Goal: Task Accomplishment & Management: Complete application form

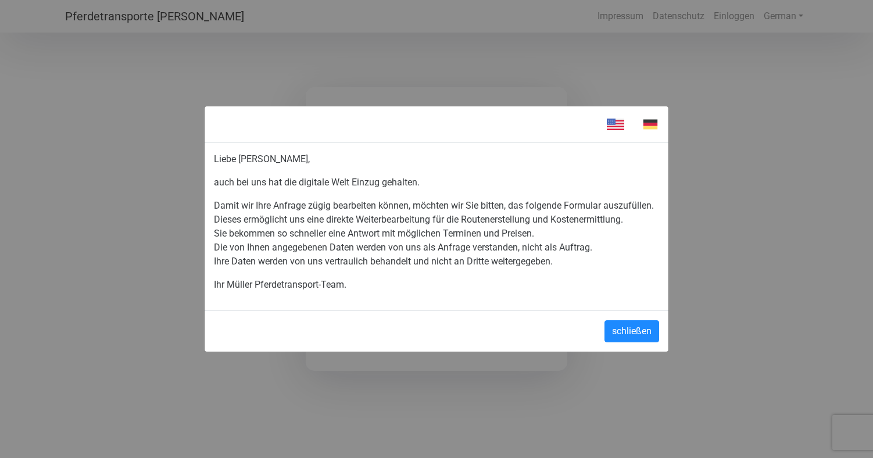
click at [647, 117] on img at bounding box center [650, 124] width 35 height 17
click at [620, 337] on button "schließen" at bounding box center [631, 331] width 55 height 22
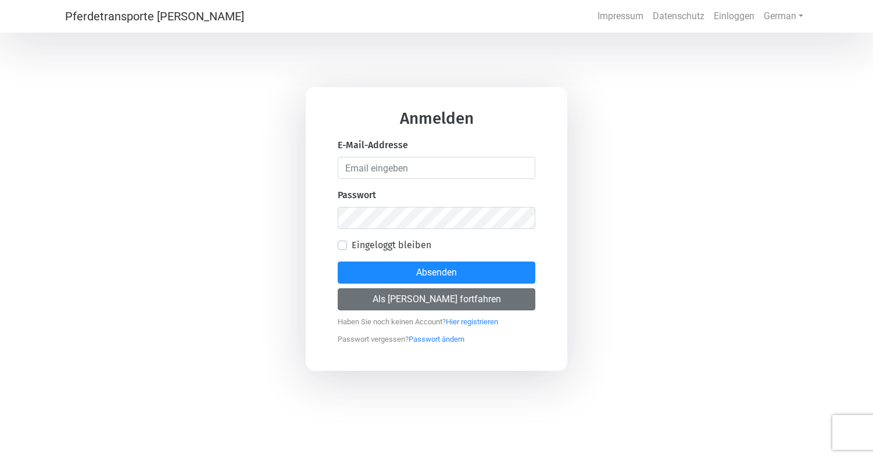
click at [419, 304] on button "Als [PERSON_NAME] fortfahren" at bounding box center [437, 299] width 198 height 22
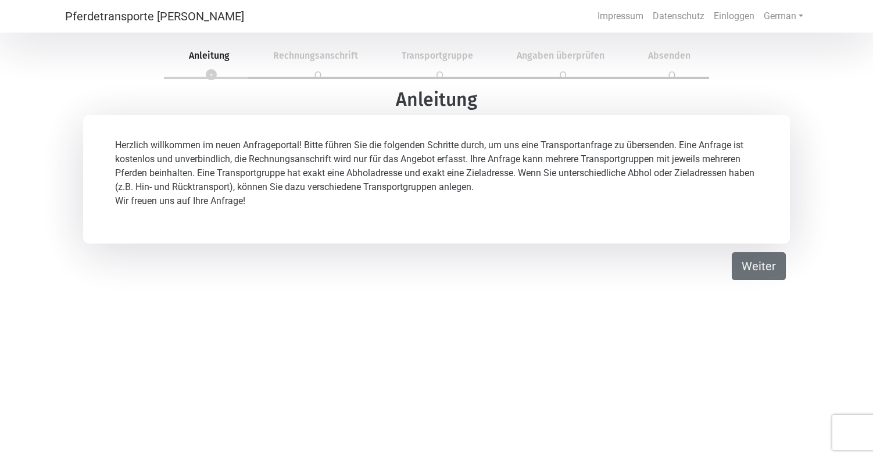
click at [748, 257] on button "Weiter" at bounding box center [758, 266] width 54 height 28
select select "DE"
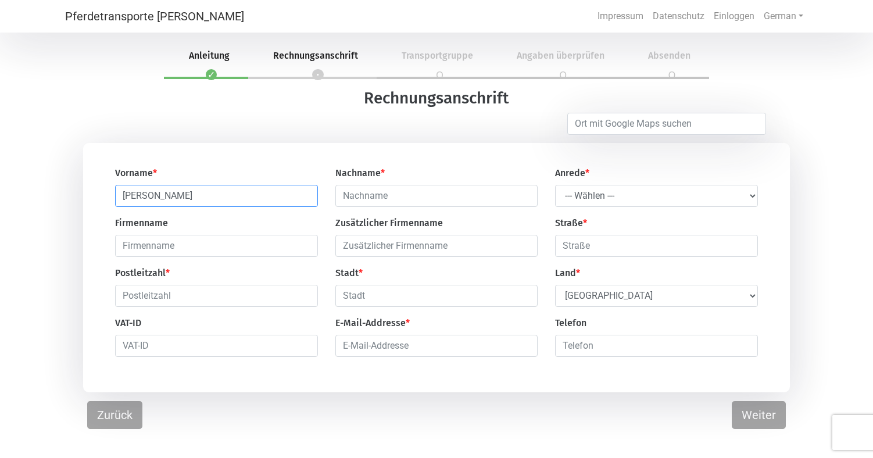
type input "[PERSON_NAME]"
select select "Ms."
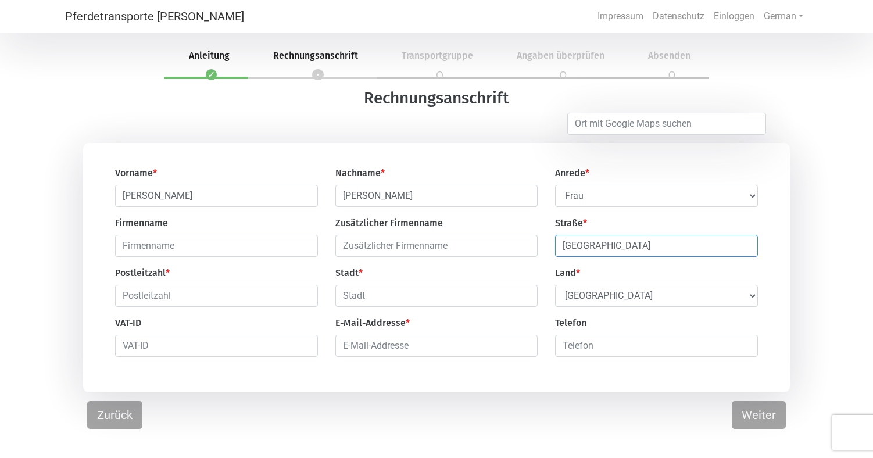
type input "[GEOGRAPHIC_DATA]"
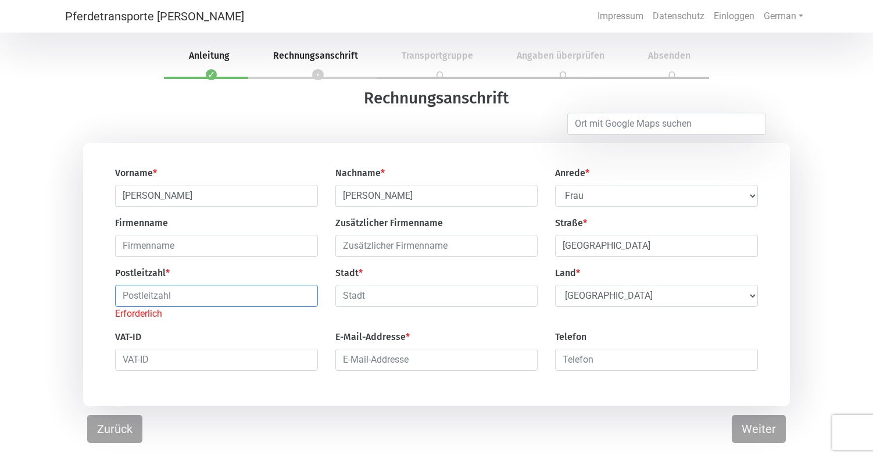
click at [244, 295] on input "text" at bounding box center [216, 296] width 203 height 22
paste input "78253"
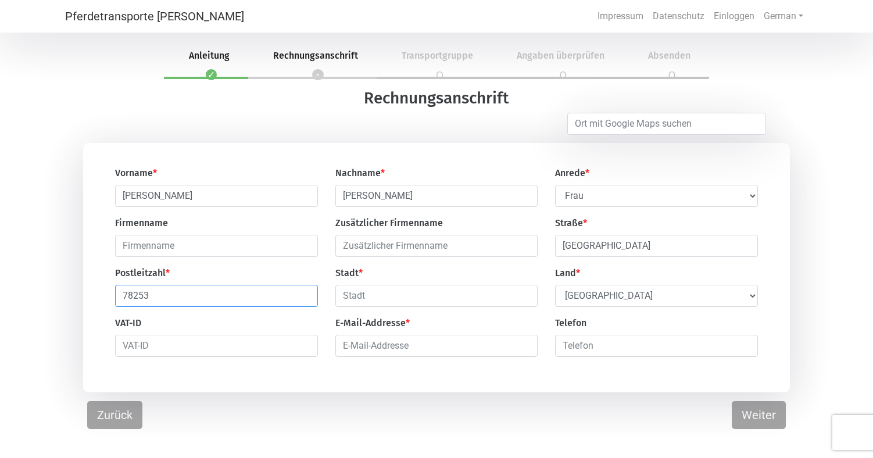
type input "78253"
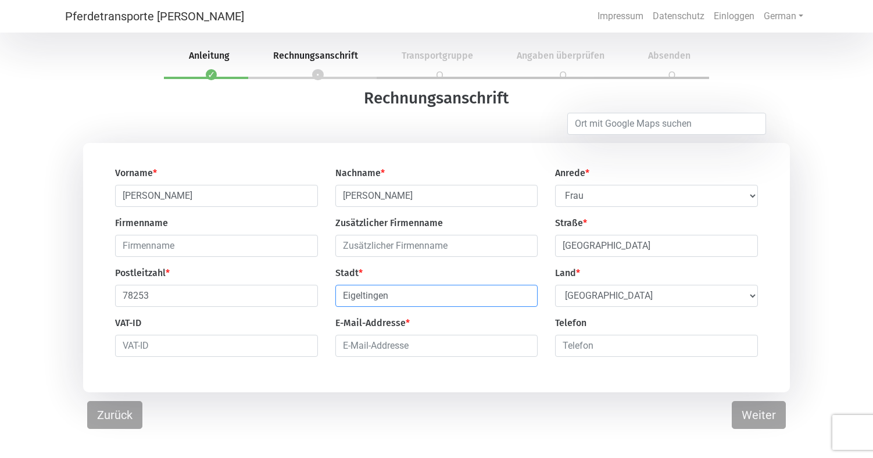
type input "Eigeltingen"
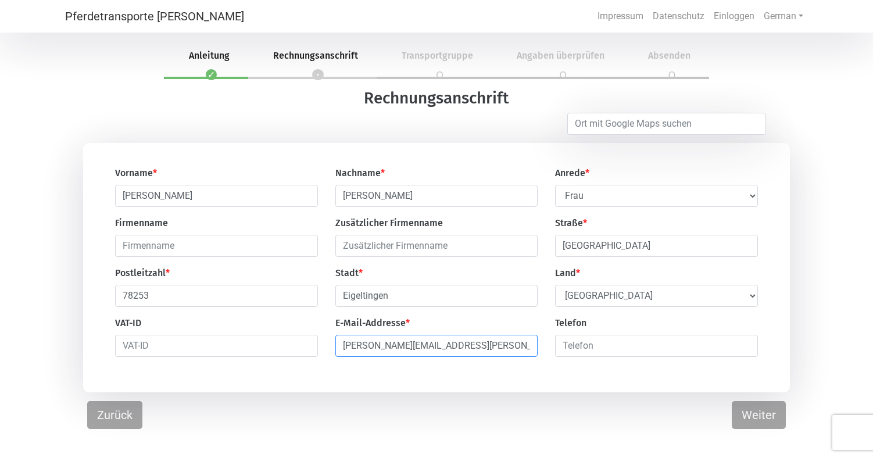
type input "[PERSON_NAME][EMAIL_ADDRESS][PERSON_NAME][DOMAIN_NAME]"
click at [613, 352] on input "number" at bounding box center [656, 346] width 203 height 22
click at [754, 422] on button "Weiter" at bounding box center [758, 415] width 54 height 28
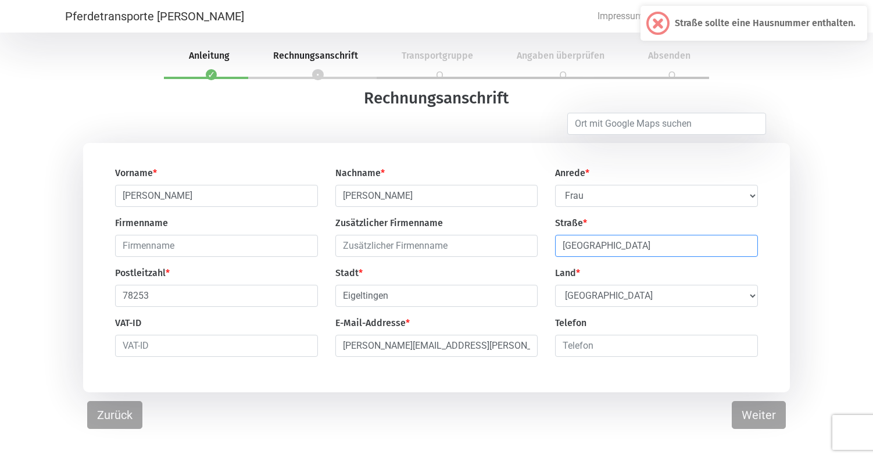
click at [652, 245] on input "[GEOGRAPHIC_DATA]" at bounding box center [656, 246] width 203 height 22
type input "[STREET_ADDRESS]"
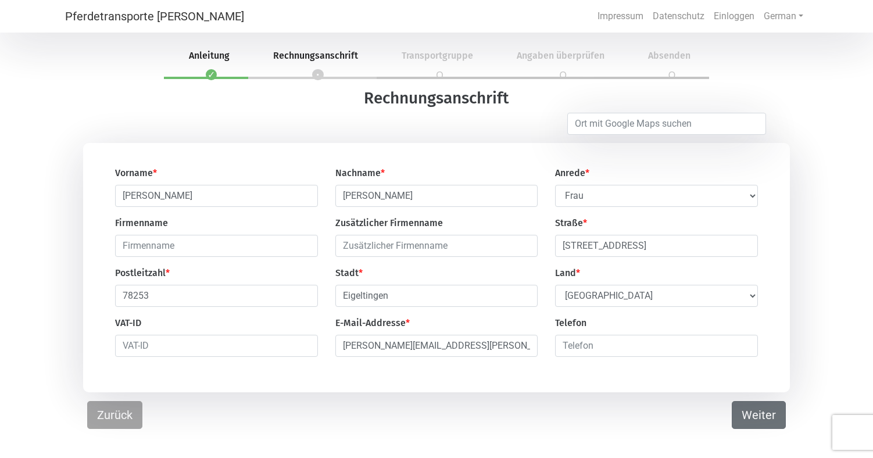
click at [745, 414] on button "Weiter" at bounding box center [758, 415] width 54 height 28
select select "DE"
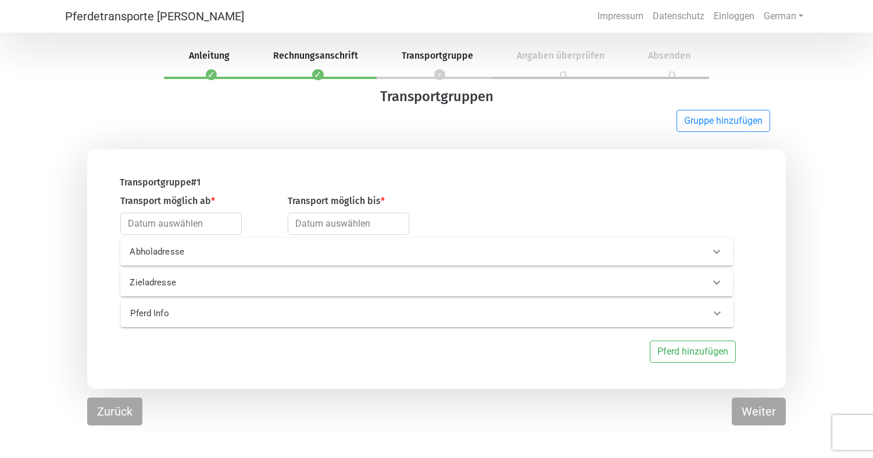
click at [329, 286] on p "Zieladresse" at bounding box center [264, 282] width 269 height 13
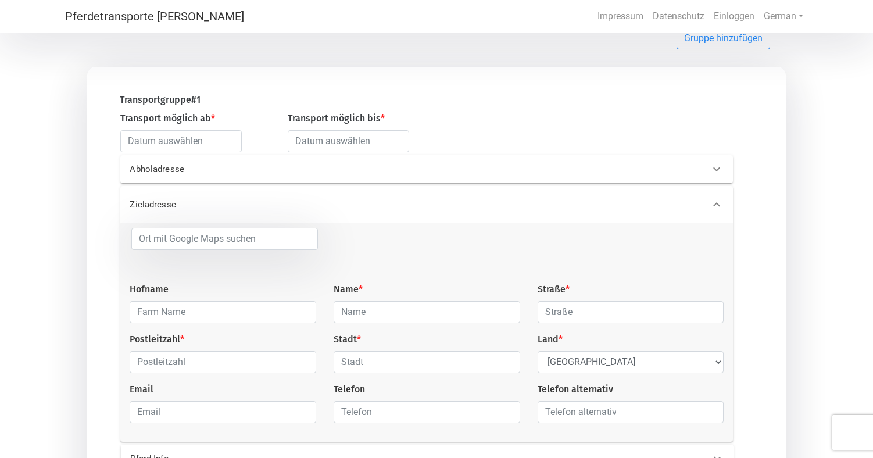
scroll to position [84, 0]
click at [188, 146] on input "text" at bounding box center [180, 140] width 121 height 22
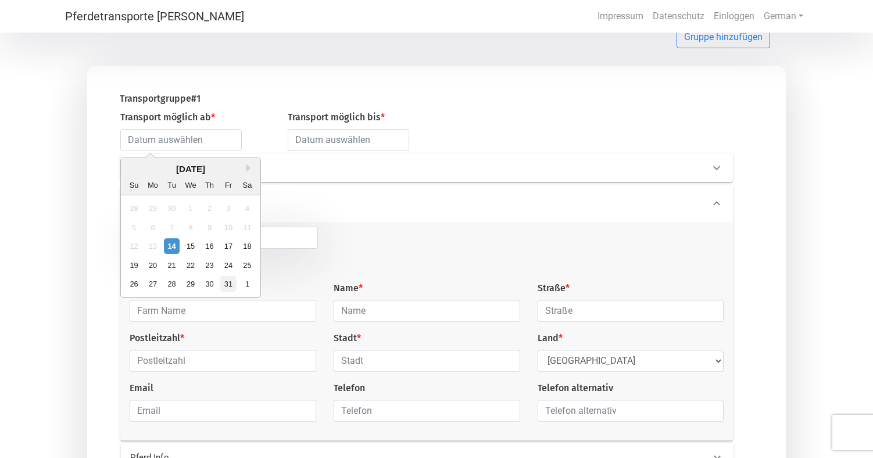
click at [230, 282] on div "31" at bounding box center [229, 284] width 16 height 16
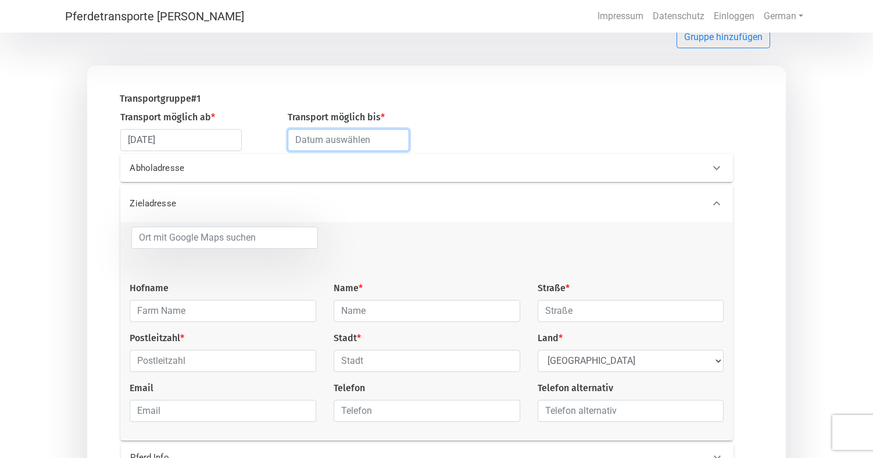
click at [346, 144] on input "text" at bounding box center [348, 140] width 121 height 22
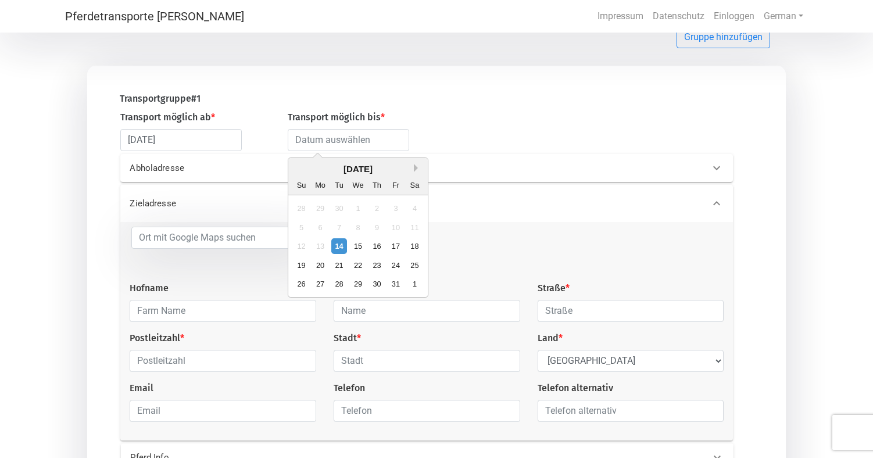
click at [420, 170] on button "Next Month" at bounding box center [418, 168] width 8 height 8
click at [163, 141] on input "[DATE]" at bounding box center [180, 140] width 121 height 22
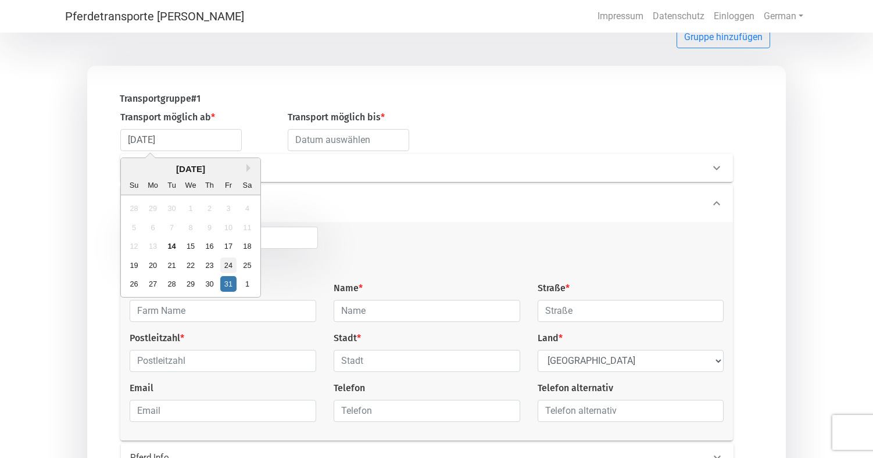
click at [228, 264] on div "24" at bounding box center [229, 265] width 16 height 16
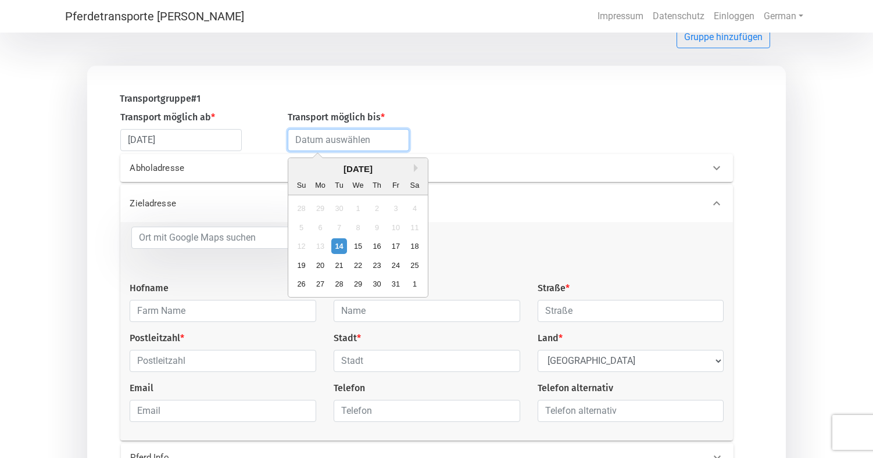
click at [361, 145] on input "text" at bounding box center [348, 140] width 121 height 22
click at [206, 138] on input "[DATE]" at bounding box center [180, 140] width 121 height 22
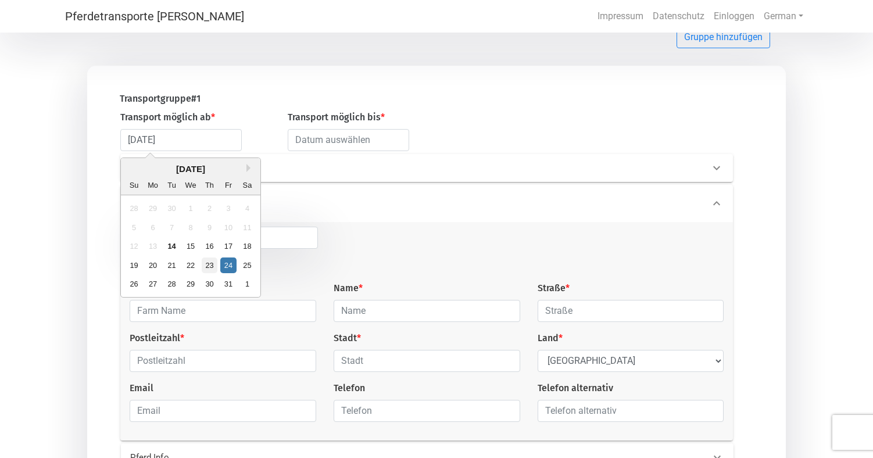
click at [210, 267] on div "23" at bounding box center [210, 265] width 16 height 16
type input "[DATE]"
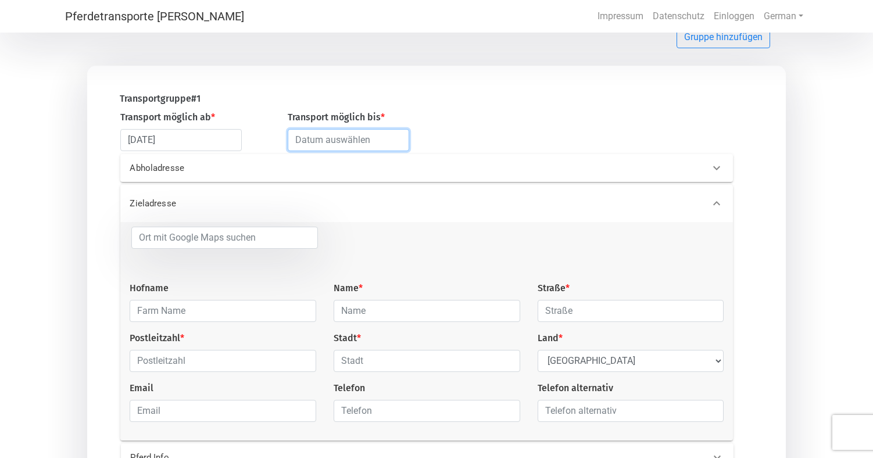
click at [336, 143] on input "text" at bounding box center [348, 140] width 121 height 22
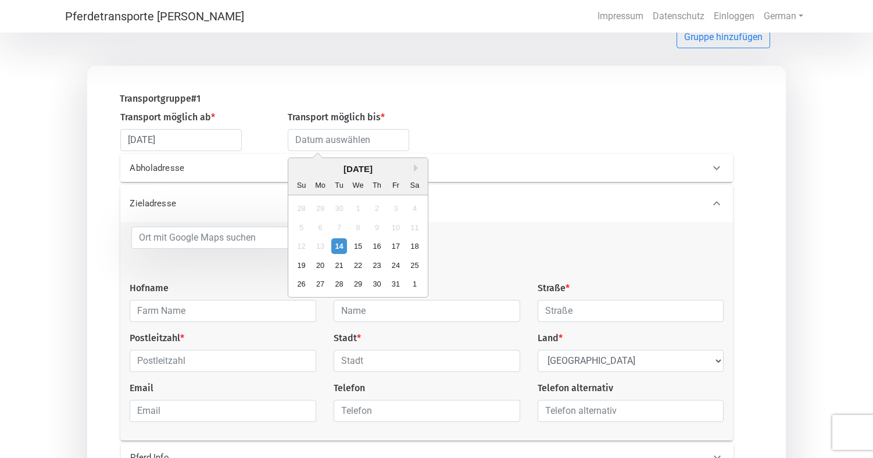
click at [424, 164] on div "[DATE]" at bounding box center [357, 169] width 139 height 13
click at [417, 164] on div "[DATE]" at bounding box center [357, 169] width 139 height 13
click at [413, 167] on div "[DATE]" at bounding box center [357, 169] width 139 height 13
click at [313, 174] on div "[DATE]" at bounding box center [357, 170] width 139 height 13
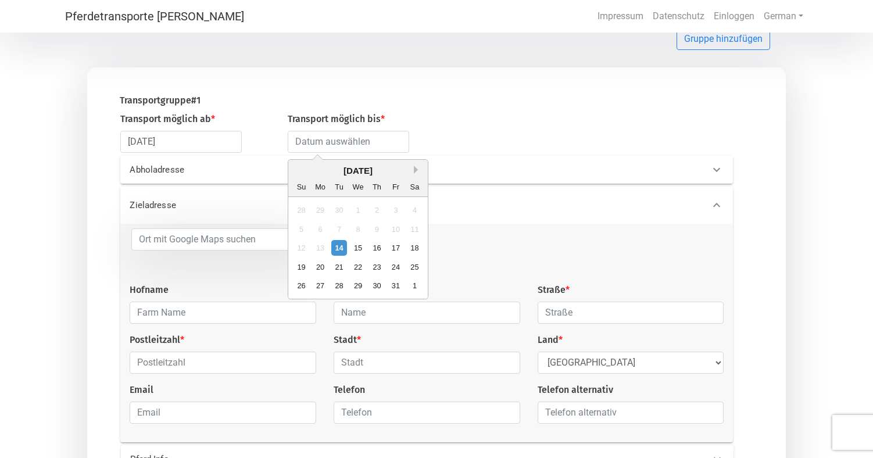
click at [414, 172] on button "Next Month" at bounding box center [418, 170] width 8 height 8
click at [415, 171] on button "Next Month" at bounding box center [418, 170] width 8 height 8
click at [362, 283] on div "31" at bounding box center [358, 286] width 16 height 16
type input "[DATE]"
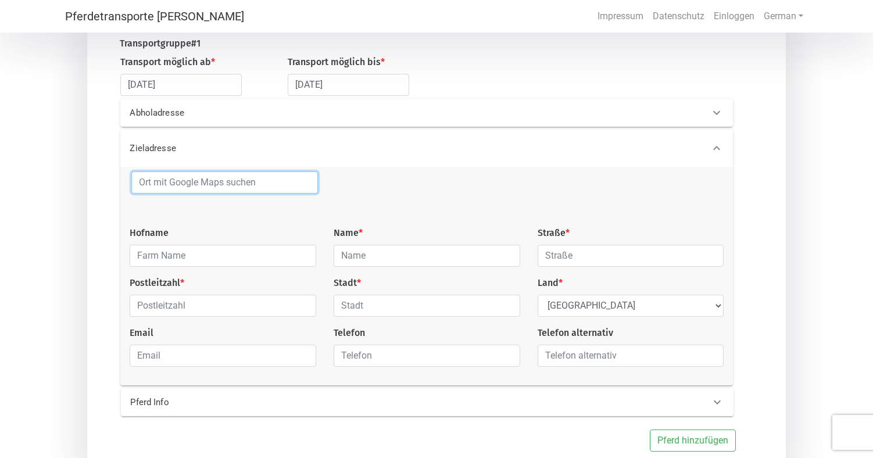
scroll to position [141, 0]
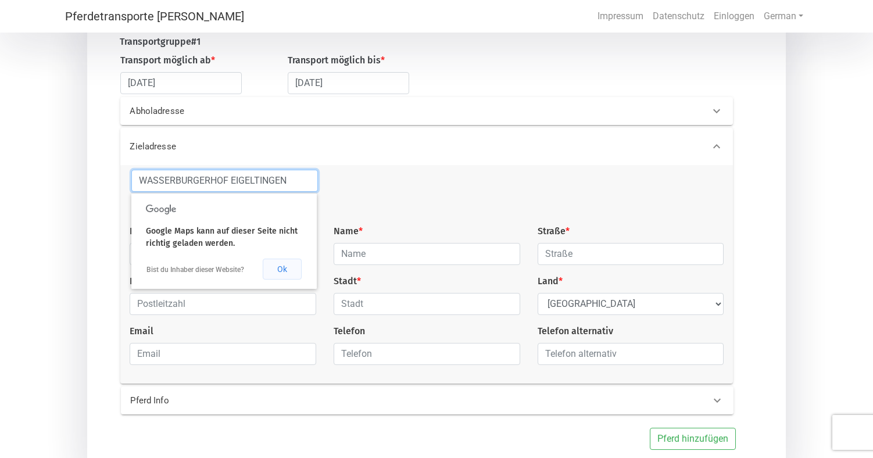
type input "WASSERBURGERHOF EIGELTINGEN"
click at [278, 270] on button "Ok" at bounding box center [282, 269] width 39 height 21
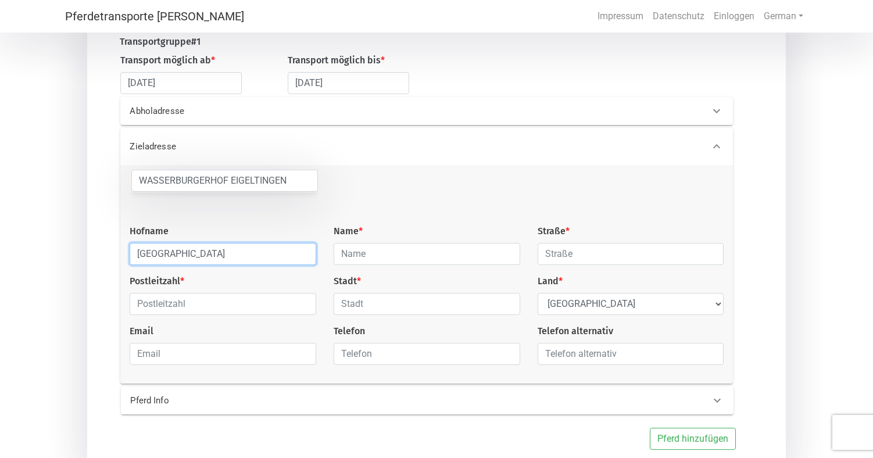
type input "[GEOGRAPHIC_DATA]"
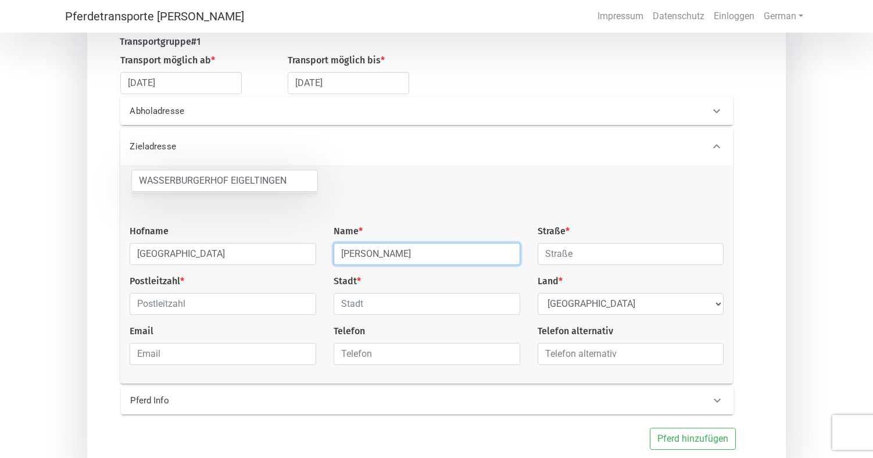
type input "[PERSON_NAME]"
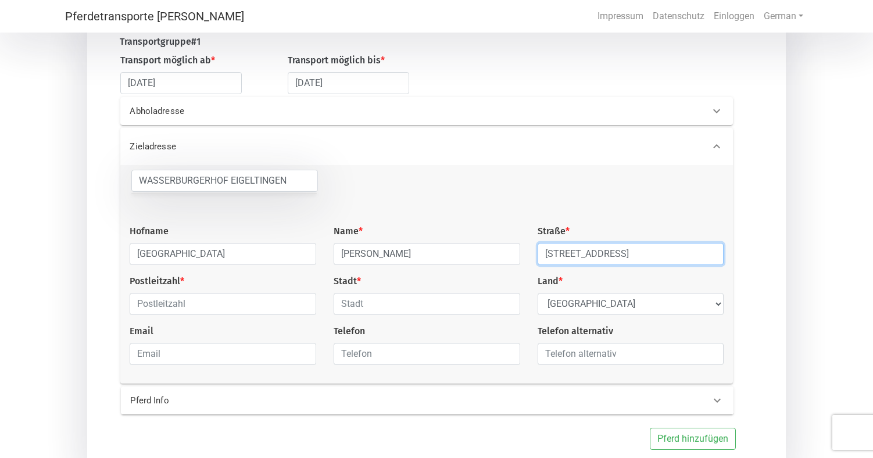
type input "[STREET_ADDRESS]"
click at [259, 318] on div "[GEOGRAPHIC_DATA] [GEOGRAPHIC_DATA] Hofname [GEOGRAPHIC_DATA] Name * [PERSON_NA…" at bounding box center [426, 272] width 611 height 205
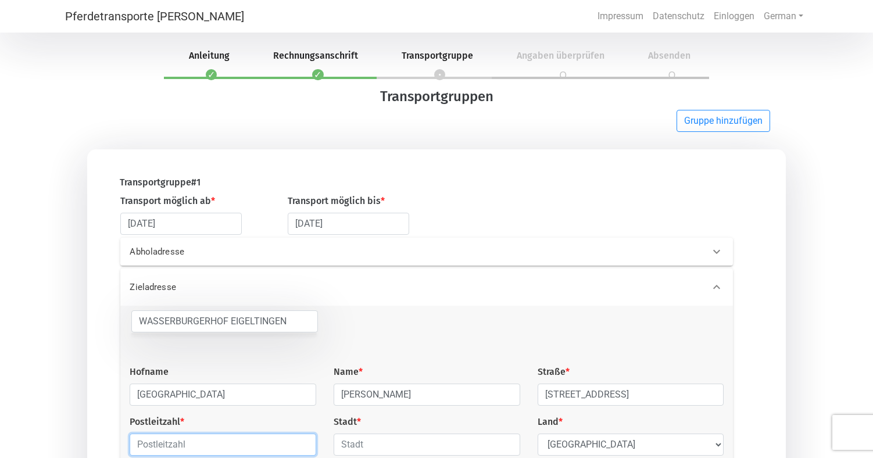
scroll to position [0, 0]
click at [297, 63] on li "2 Rechnungsanschrift" at bounding box center [312, 57] width 128 height 44
select select "Ms."
select select "DE"
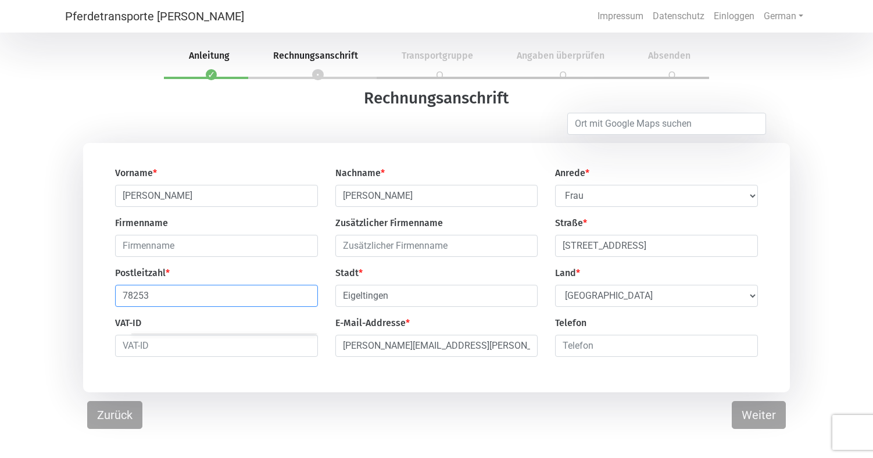
drag, startPoint x: 162, startPoint y: 300, endPoint x: 79, endPoint y: 300, distance: 82.5
click at [341, 53] on span "Rechnungsanschrift" at bounding box center [315, 55] width 113 height 11
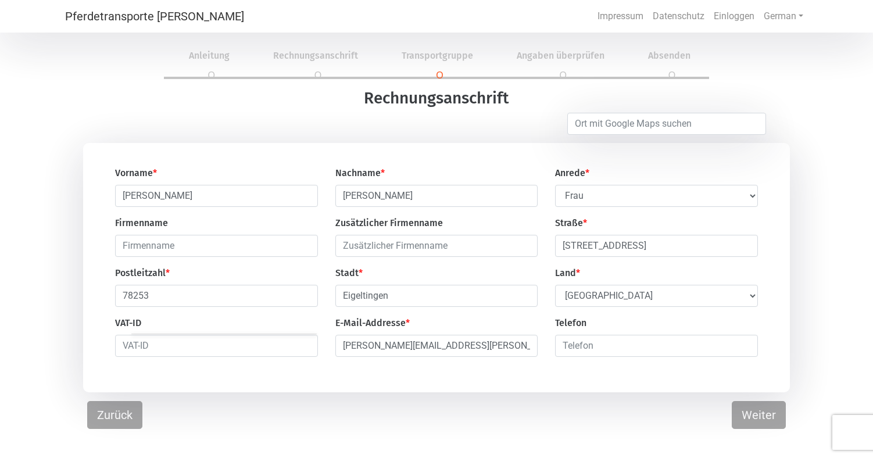
click at [425, 63] on li "3 Transportgruppe" at bounding box center [433, 57] width 115 height 44
select select "DE"
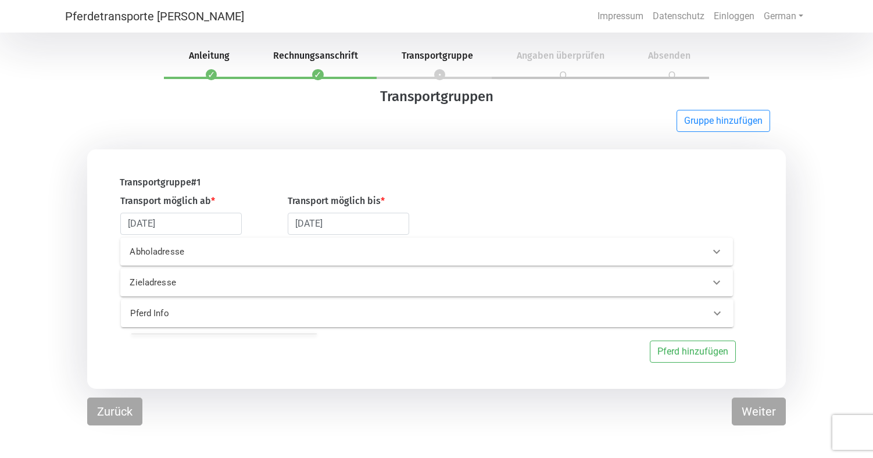
click at [282, 275] on div "Zieladresse" at bounding box center [426, 282] width 612 height 28
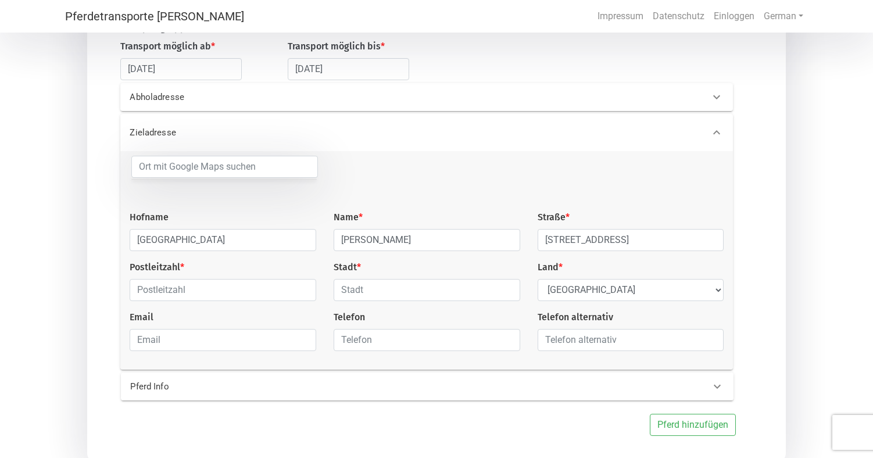
scroll to position [156, 0]
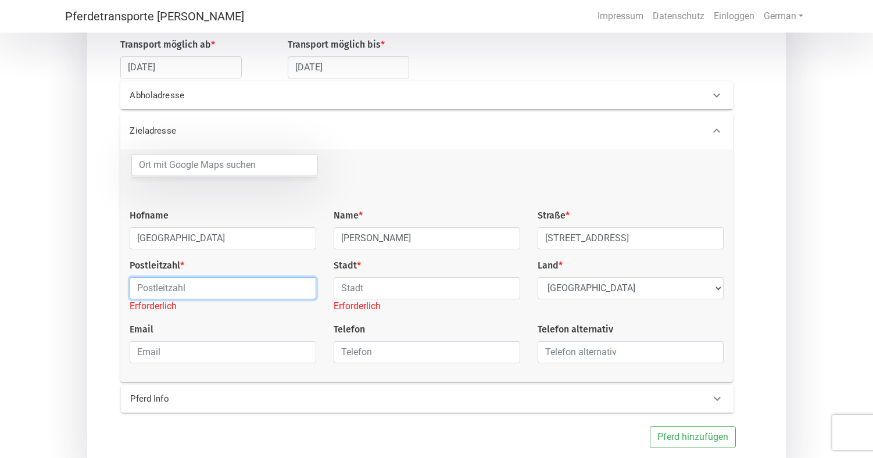
paste input "78253"
type input "78253"
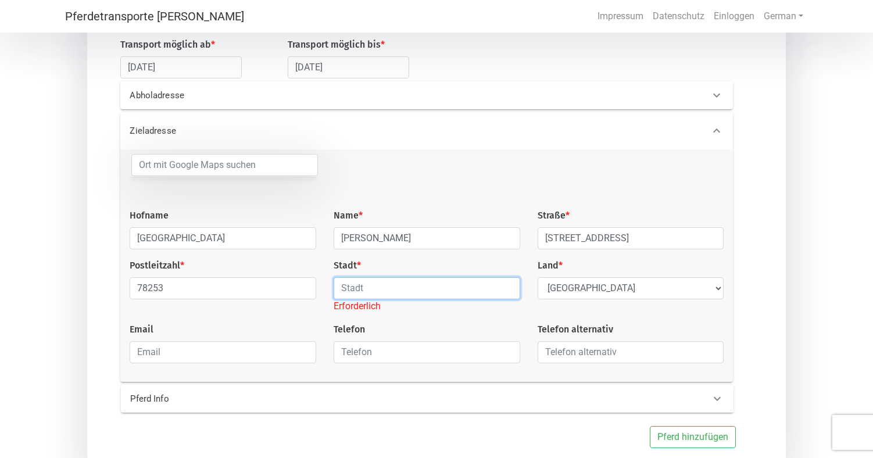
click at [365, 295] on input "text" at bounding box center [426, 288] width 187 height 22
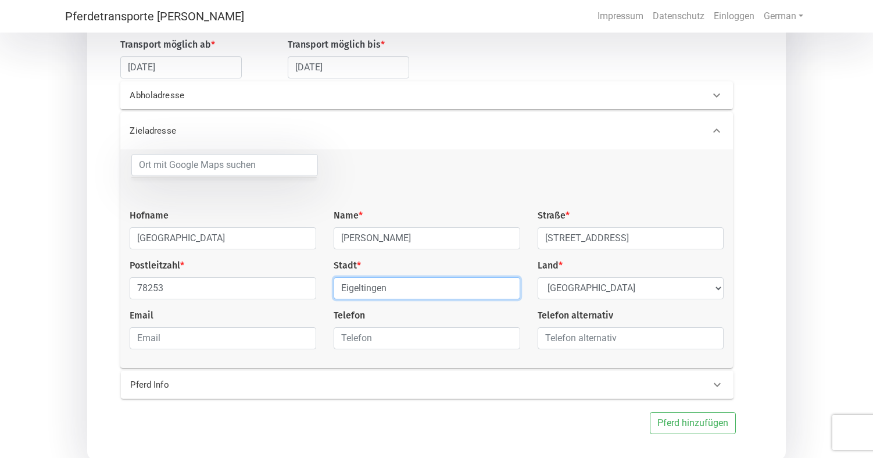
type input "Eigeltingen"
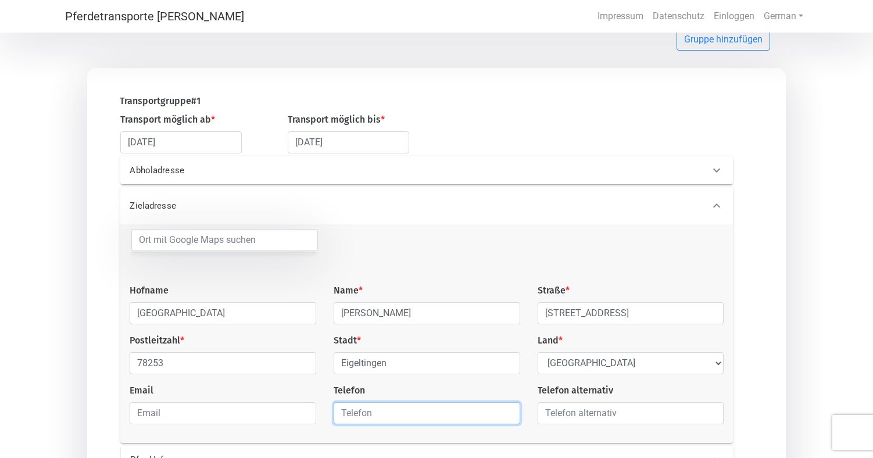
scroll to position [80, 0]
click at [330, 164] on div "Abholadresse" at bounding box center [426, 171] width 612 height 28
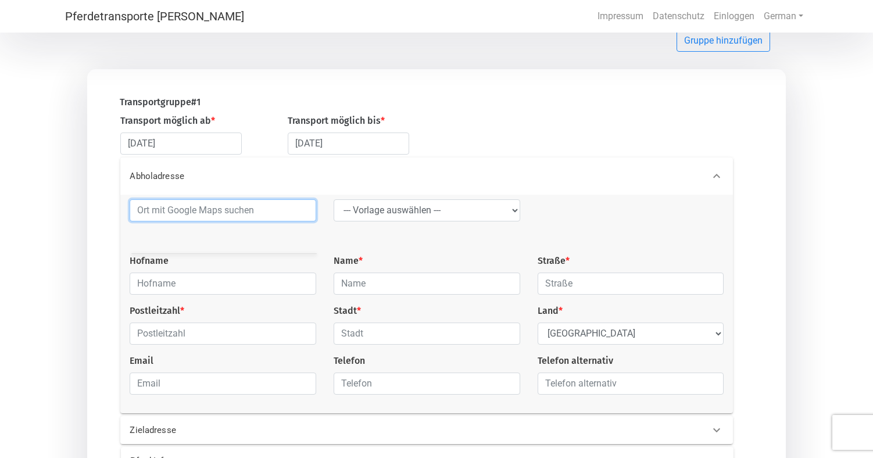
type input "A"
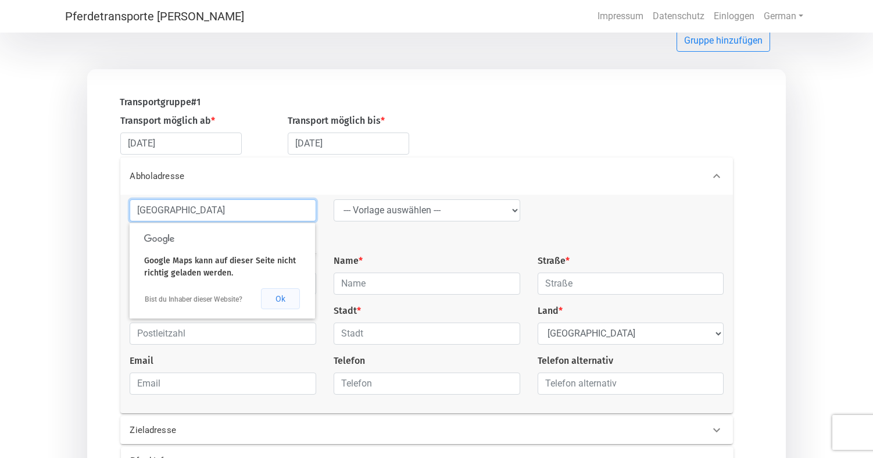
type input "[GEOGRAPHIC_DATA]"
click at [279, 295] on button "Ok" at bounding box center [280, 298] width 39 height 21
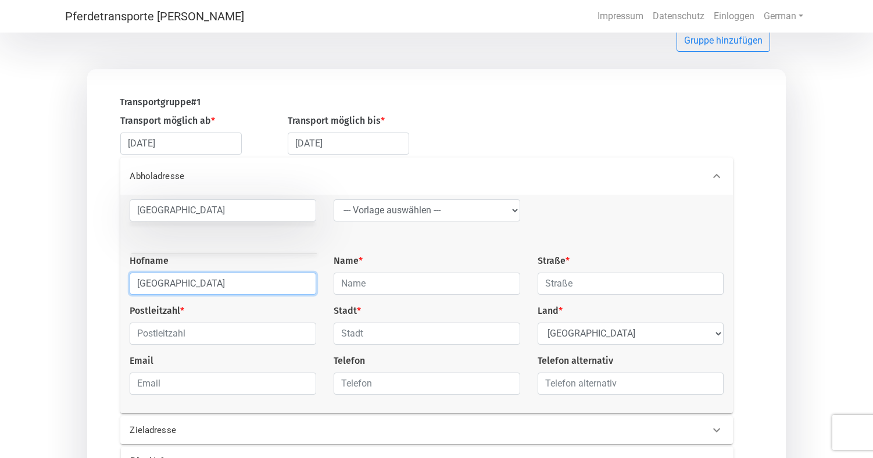
drag, startPoint x: 192, startPoint y: 285, endPoint x: 106, endPoint y: 285, distance: 86.0
click at [106, 285] on div "Abholadresse [GEOGRAPHIC_DATA] --- Vorlage auswählen --- LGG Hofname [GEOGRAPHI…" at bounding box center [430, 285] width 658 height 256
paste input "Gestüt Buchenhof"
type input "Gestüt Buchenhof"
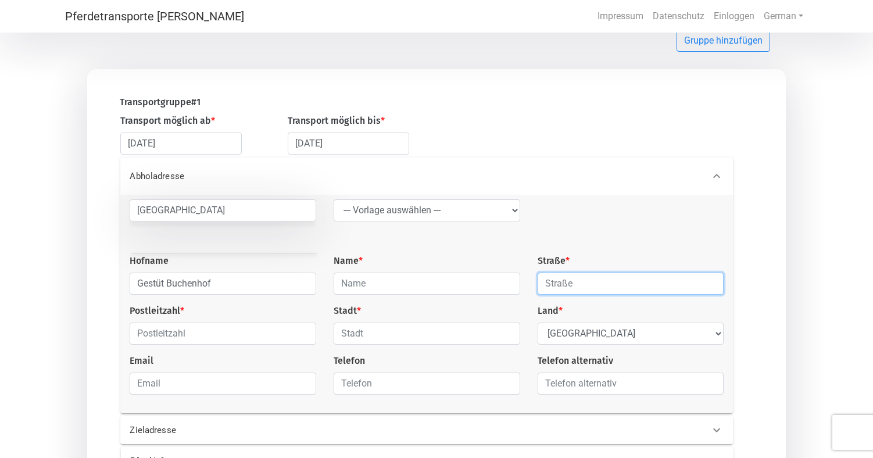
paste input "[GEOGRAPHIC_DATA][STREET_ADDRESS]"
type input "[GEOGRAPHIC_DATA][STREET_ADDRESS]"
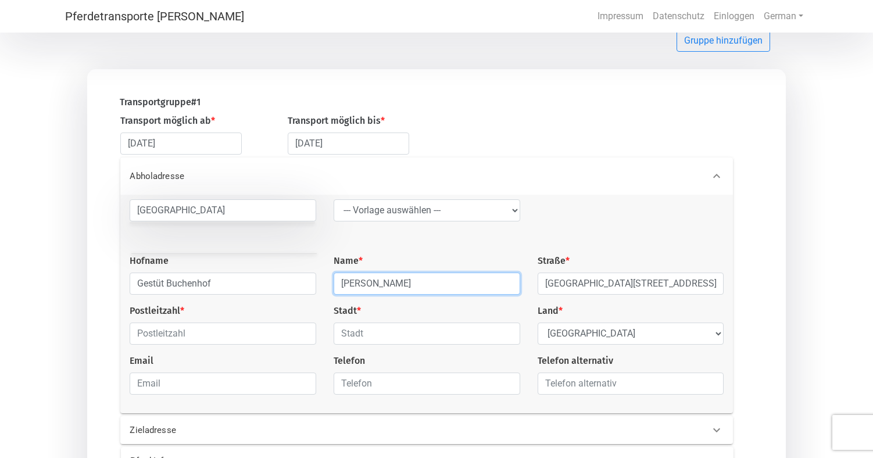
type input "[PERSON_NAME]"
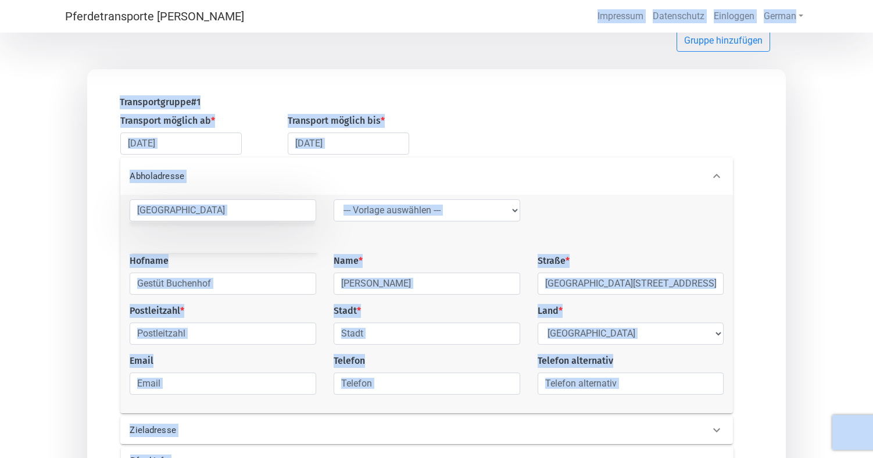
click at [232, 0] on html "Pferdetransporte [PERSON_NAME] Impressum Datenschutz Einloggen German English G…" at bounding box center [436, 149] width 873 height 458
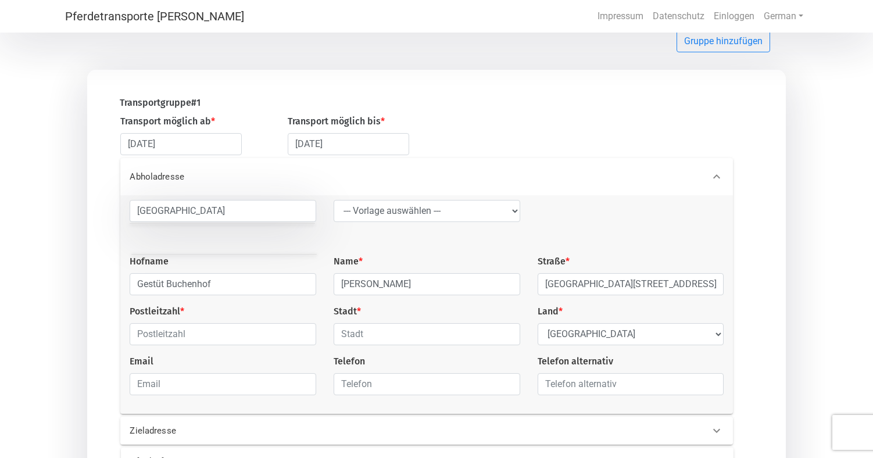
click at [237, 299] on div "[GEOGRAPHIC_DATA] --- Vorlage auswählen --- LGG Hofname Gestüt [GEOGRAPHIC_DATA…" at bounding box center [426, 302] width 611 height 205
paste input "28832 Achim/Bollen"
drag, startPoint x: 234, startPoint y: 336, endPoint x: 169, endPoint y: 337, distance: 64.5
click at [169, 337] on input "28832 Achim/Bollen" at bounding box center [223, 334] width 187 height 22
type input "28832"
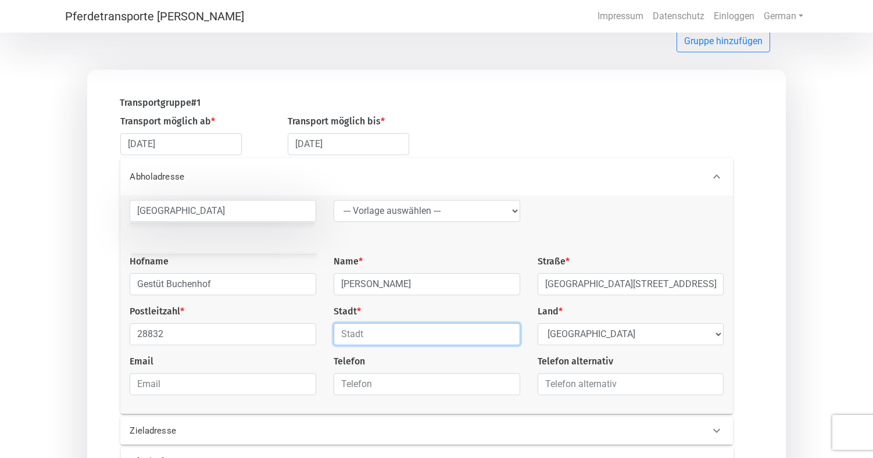
paste input "Achim/Bollen"
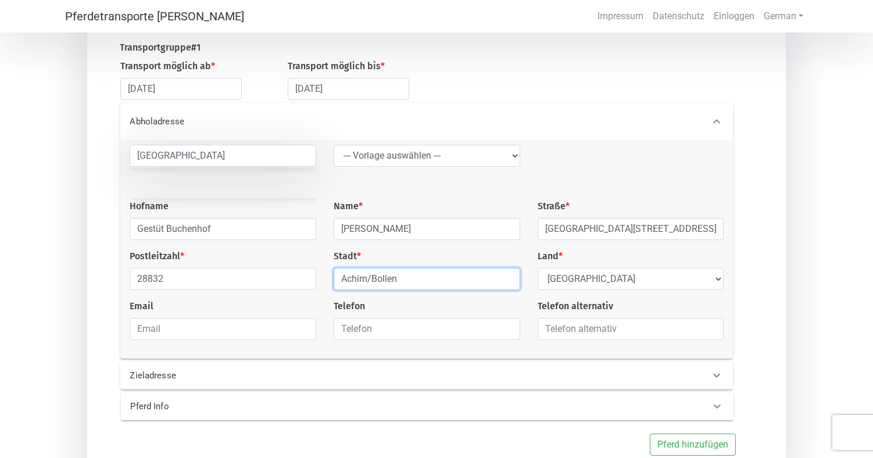
scroll to position [139, 0]
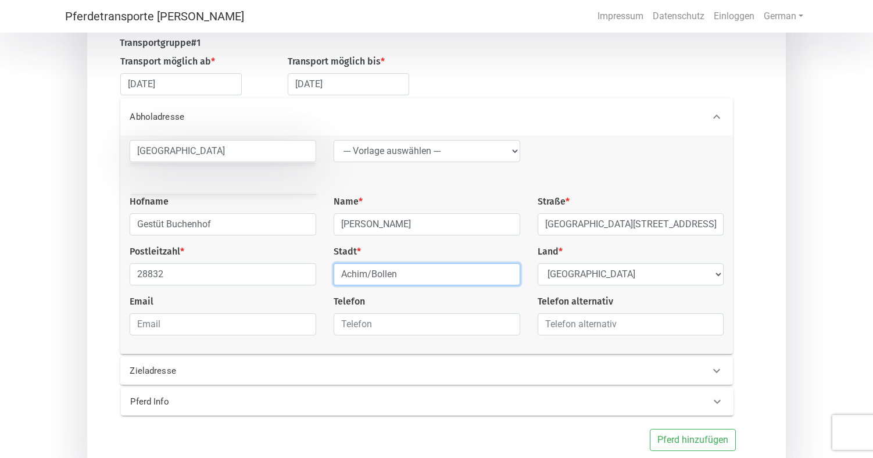
type input "Achim/Bollen"
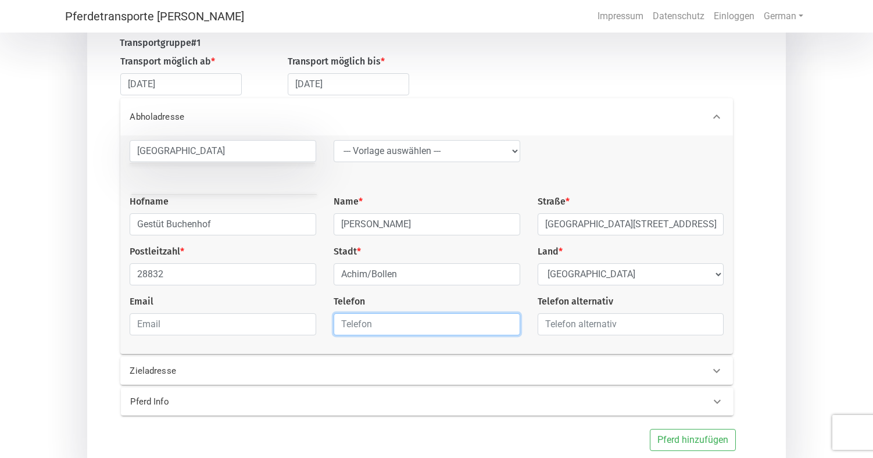
paste input "04202 6767"
type input "04202 6767"
click at [279, 311] on div "Email" at bounding box center [223, 315] width 204 height 41
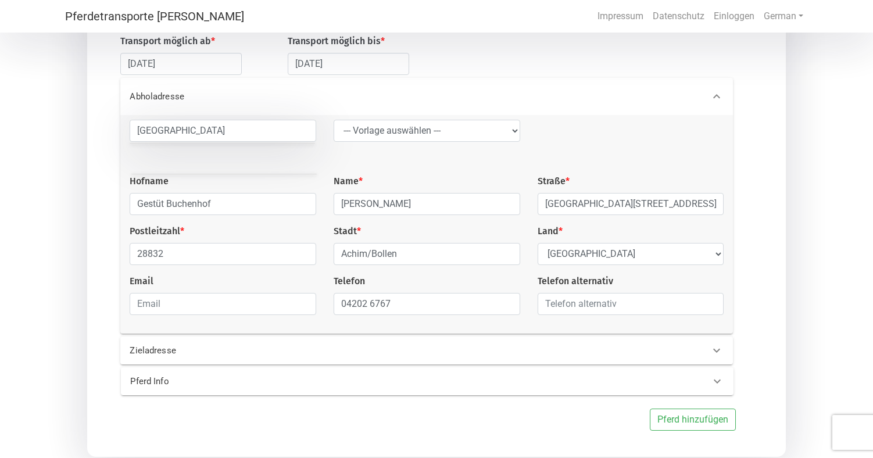
scroll to position [161, 0]
click at [281, 375] on 0 "Pferd Info" at bounding box center [427, 380] width 612 height 28
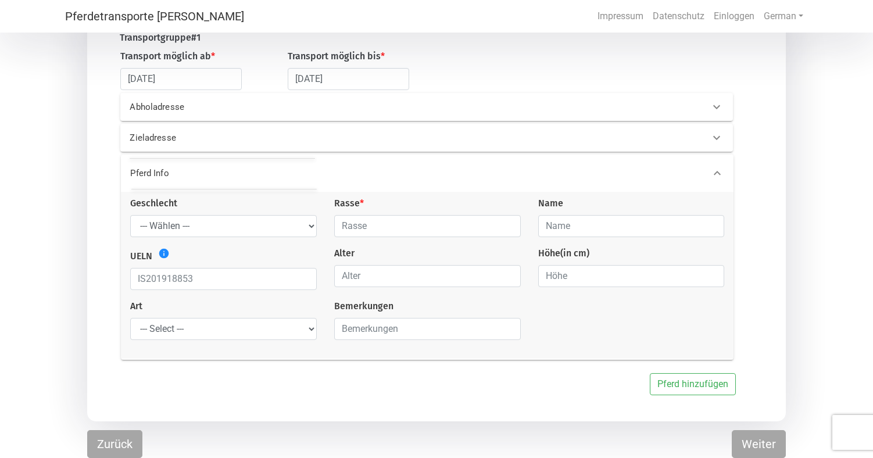
scroll to position [146, 0]
select select "mare"
click at [372, 219] on input "text" at bounding box center [427, 227] width 187 height 22
type input "D"
type input "R"
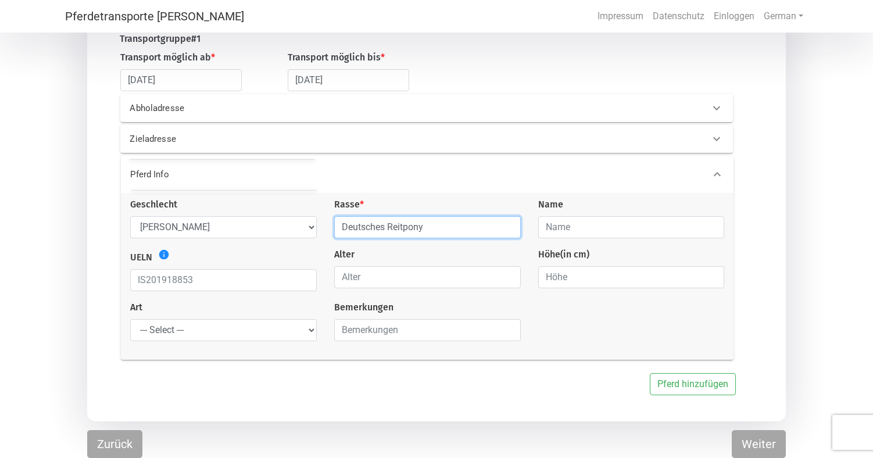
type input "Deutsches Reitpony"
click at [565, 217] on input "text" at bounding box center [631, 227] width 187 height 22
type input "Cassis"
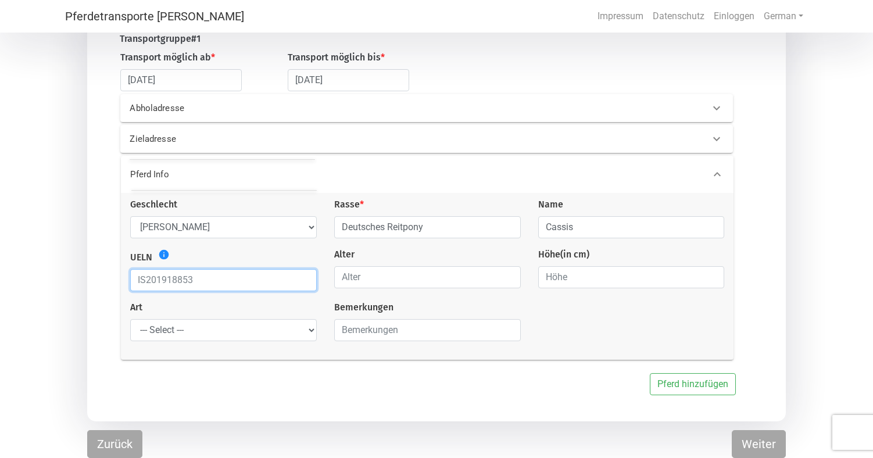
click at [271, 275] on input "text" at bounding box center [223, 280] width 187 height 22
click at [162, 254] on icon "info" at bounding box center [164, 255] width 12 height 12
click at [197, 280] on input "text" at bounding box center [223, 280] width 187 height 22
type input "DE43430046424"
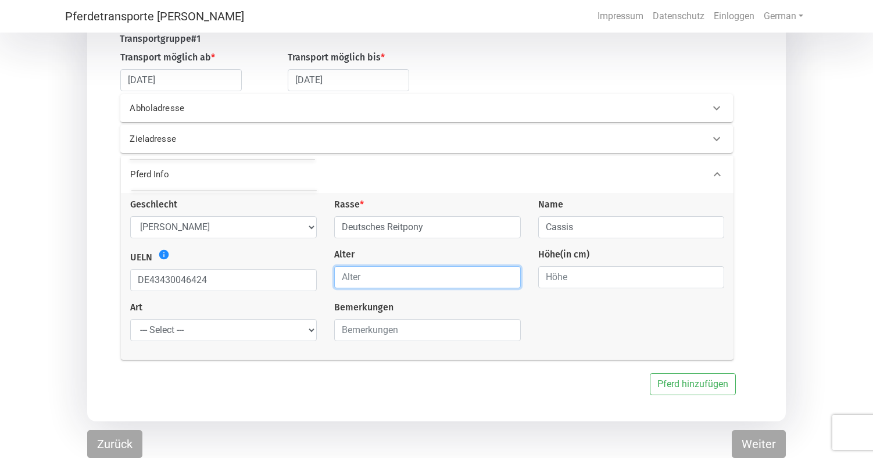
click at [406, 281] on input "number" at bounding box center [427, 277] width 187 height 22
type input "1"
click at [508, 275] on input "1" at bounding box center [427, 277] width 187 height 22
type input "1.6"
click at [562, 306] on div "Geschlecht --- Wählen --- [PERSON_NAME] [PERSON_NAME] [PERSON_NAME] Rasse * Deu…" at bounding box center [426, 274] width 611 height 153
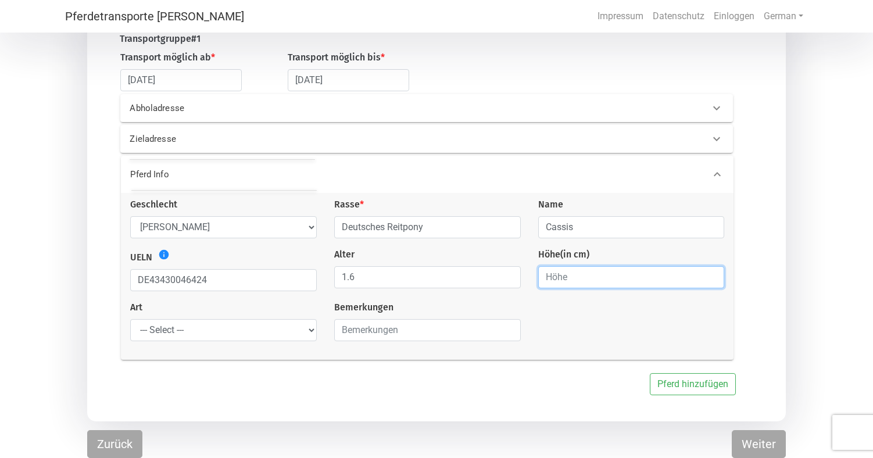
type input "1"
click at [712, 275] on input "1" at bounding box center [631, 277] width 187 height 22
type input "1.45"
click at [598, 322] on div "Geschlecht --- Wählen --- [PERSON_NAME] [PERSON_NAME] [PERSON_NAME] Rasse * Deu…" at bounding box center [426, 274] width 611 height 153
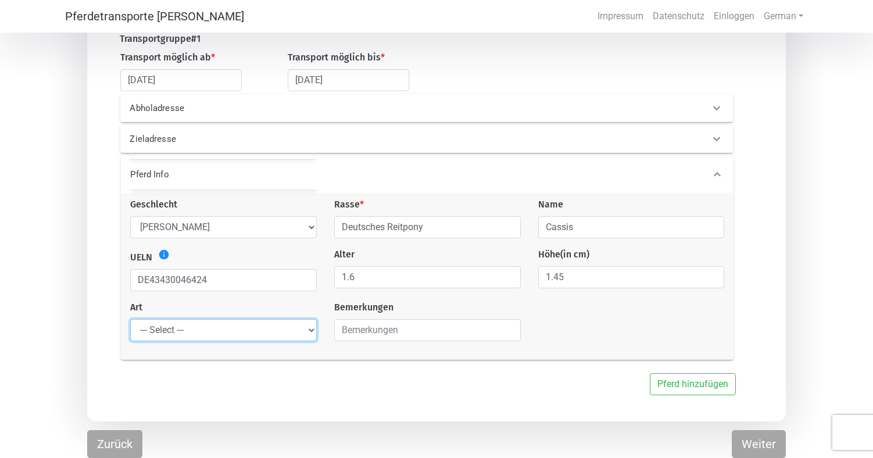
select select "raw_horse"
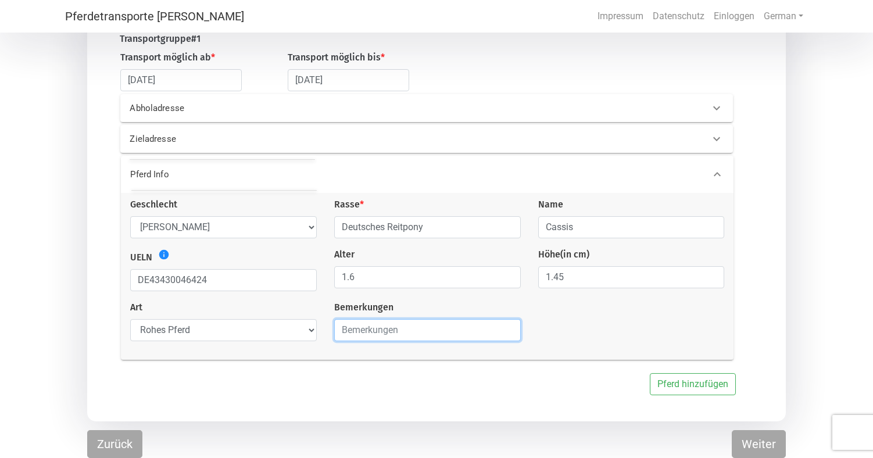
click at [425, 329] on input "text" at bounding box center [427, 330] width 187 height 22
type input "[PERSON_NAME] noch nicht, aber Halfterführig"
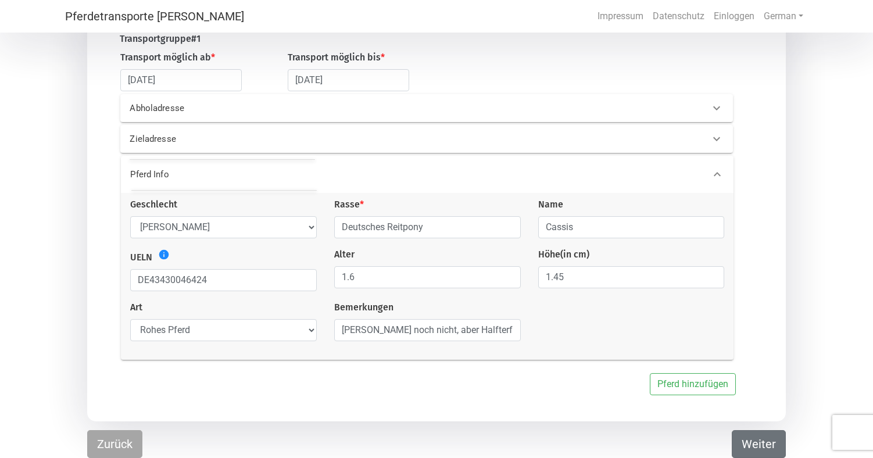
click at [744, 437] on button "Weiter" at bounding box center [758, 444] width 54 height 28
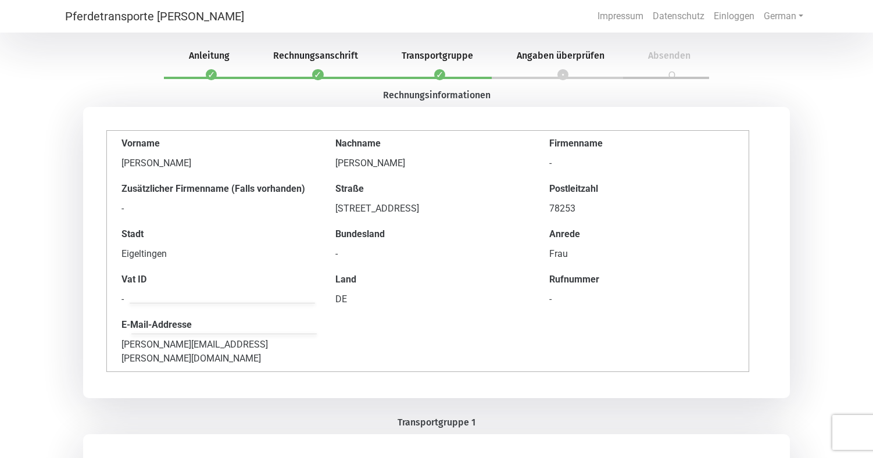
scroll to position [0, 0]
click at [306, 60] on span "Rechnungsanschrift" at bounding box center [315, 55] width 113 height 11
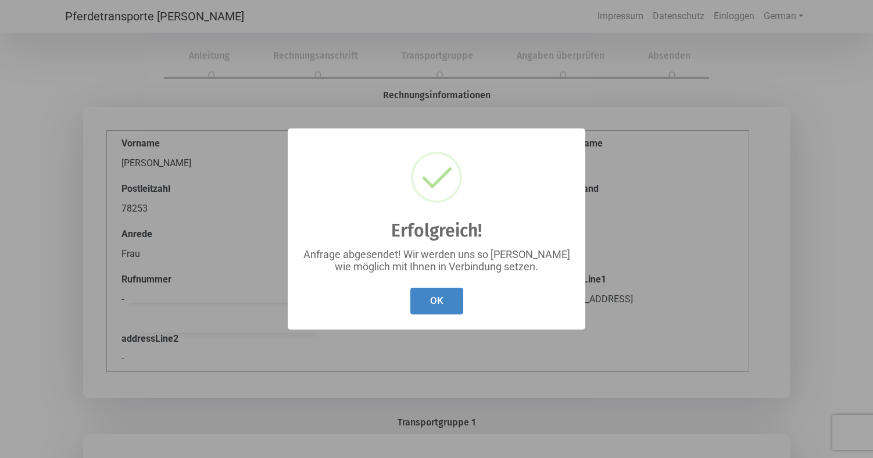
click at [439, 306] on button "OK" at bounding box center [436, 301] width 53 height 27
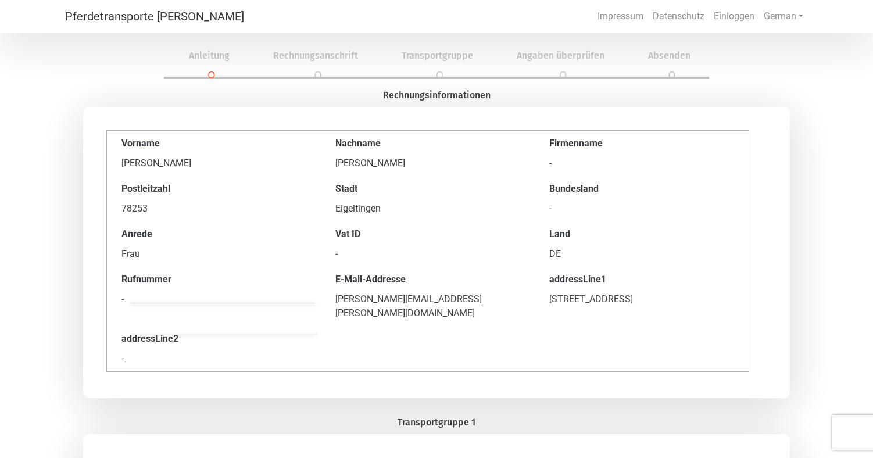
click at [209, 57] on span "Anleitung" at bounding box center [209, 55] width 69 height 11
click at [316, 63] on li "2 Rechnungsanschrift" at bounding box center [312, 57] width 128 height 44
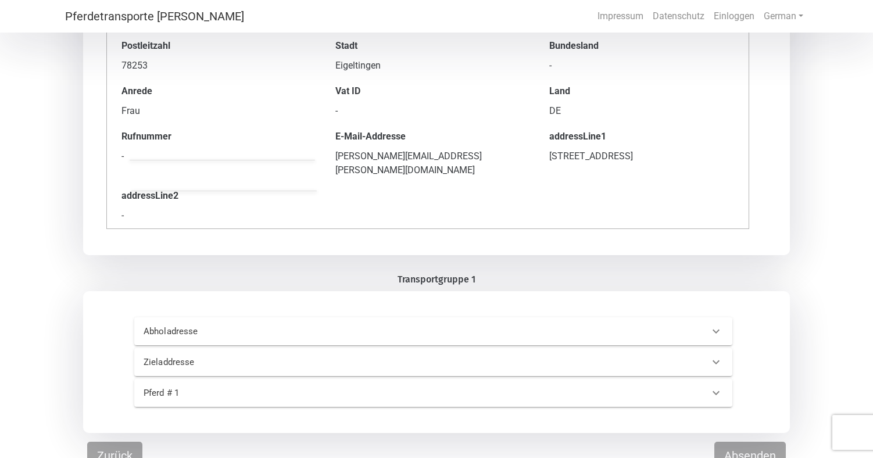
scroll to position [142, 0]
click at [741, 442] on button "Absenden" at bounding box center [749, 456] width 71 height 28
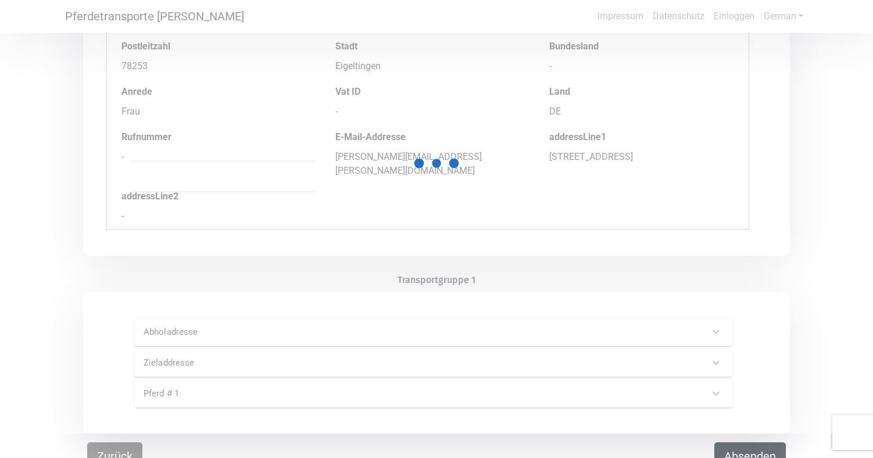
scroll to position [0, 0]
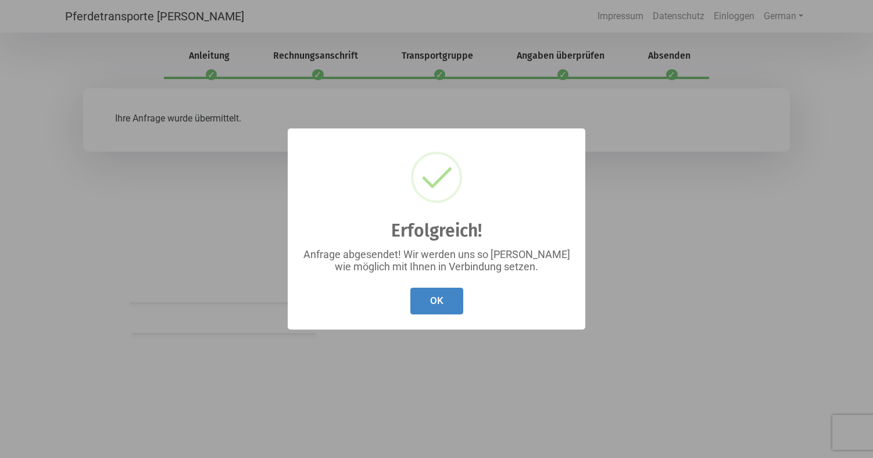
click at [424, 292] on button "OK" at bounding box center [436, 301] width 53 height 27
